Goal: Obtain resource: Download file/media

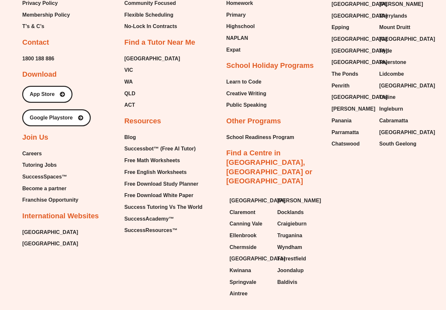
scroll to position [2708, 0]
click at [155, 159] on span "Free Math Worksheets" at bounding box center [152, 161] width 56 height 10
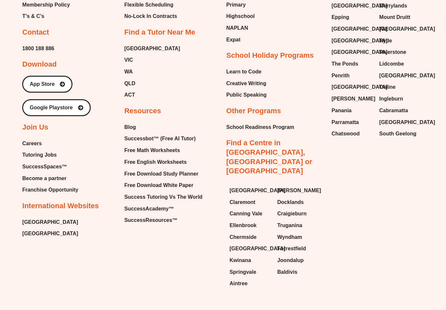
click at [171, 157] on span "Free English Worksheets" at bounding box center [155, 162] width 62 height 10
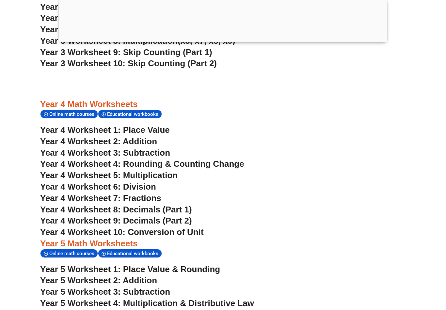
scroll to position [1087, 0]
click at [157, 125] on span "Year 4 Worksheet 1: Place Value" at bounding box center [105, 130] width 130 height 10
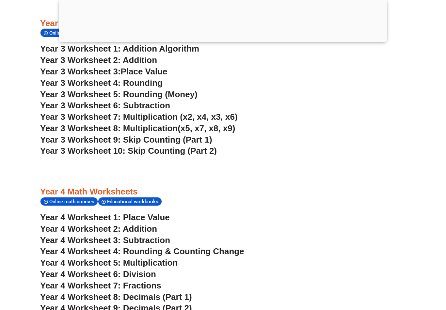
scroll to position [998, 0]
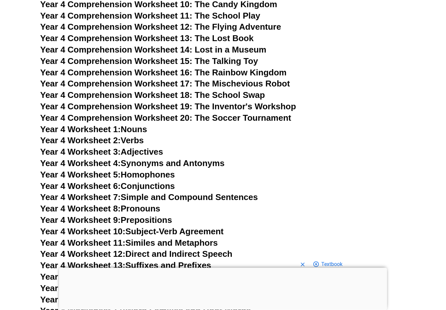
scroll to position [2692, 0]
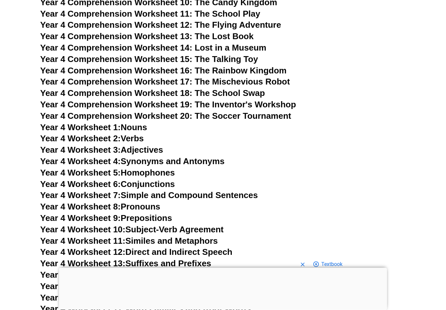
click at [214, 248] on link "Year 4 Worksheet 12: Direct and Indirect Speech" at bounding box center [136, 253] width 192 height 10
